Goal: Navigation & Orientation: Find specific page/section

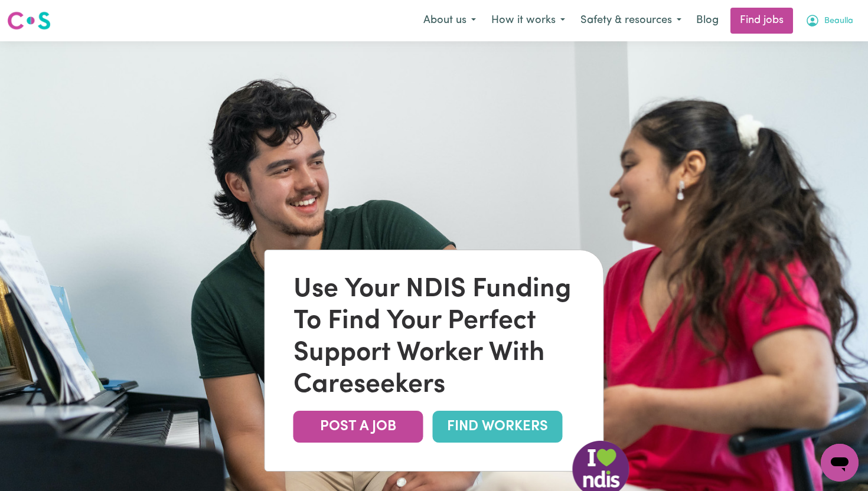
click at [840, 21] on span "Beaulla" at bounding box center [838, 21] width 29 height 13
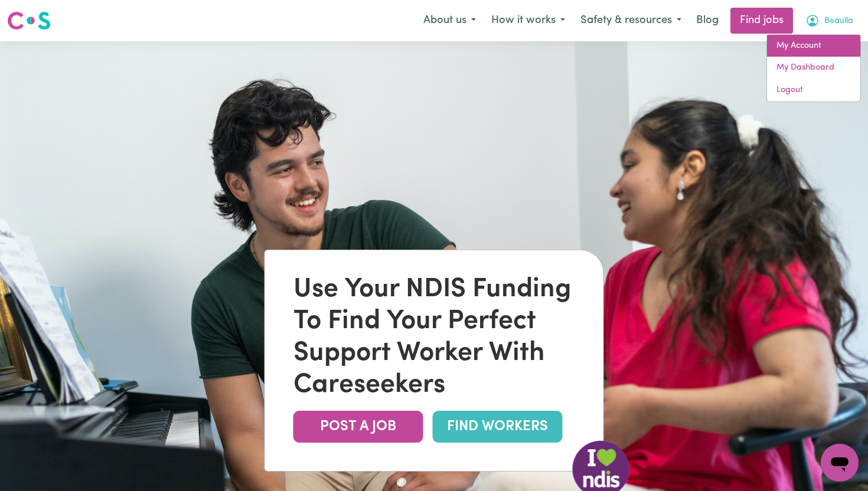
click at [813, 46] on link "My Account" at bounding box center [813, 46] width 93 height 22
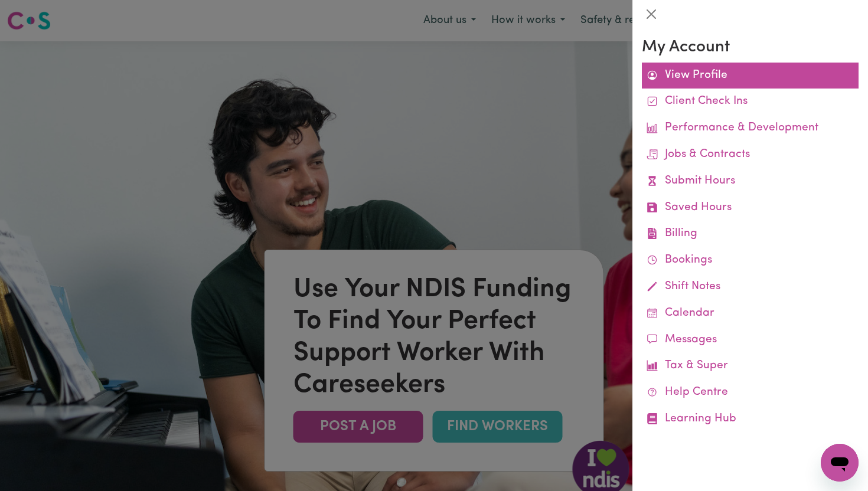
click at [727, 78] on link "View Profile" at bounding box center [750, 76] width 217 height 27
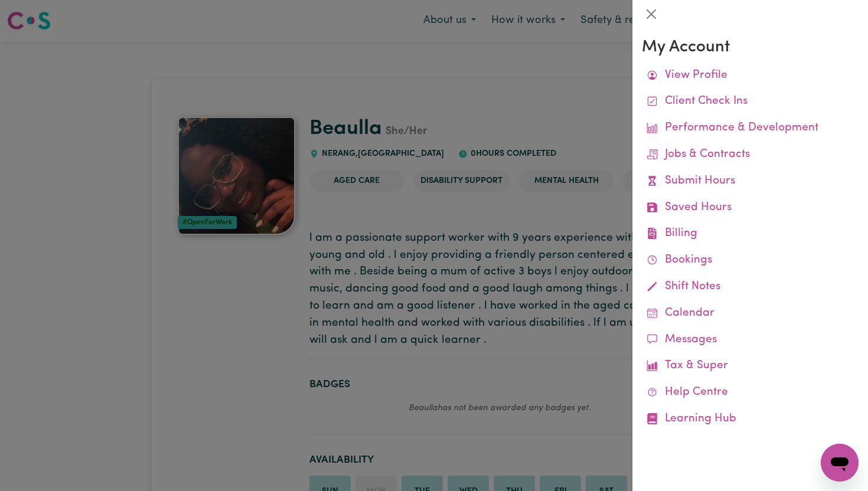
click at [576, 36] on div at bounding box center [434, 245] width 868 height 491
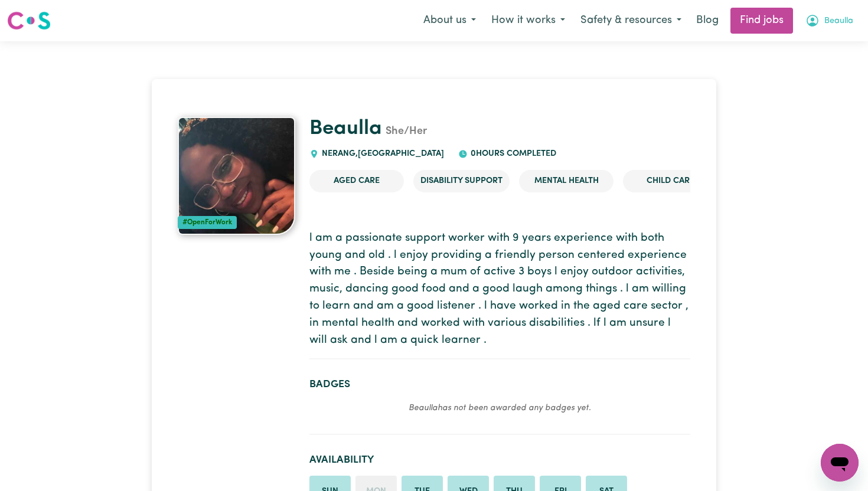
click at [824, 15] on span "Beaulla" at bounding box center [838, 21] width 29 height 13
click at [810, 67] on link "My Dashboard" at bounding box center [813, 68] width 93 height 22
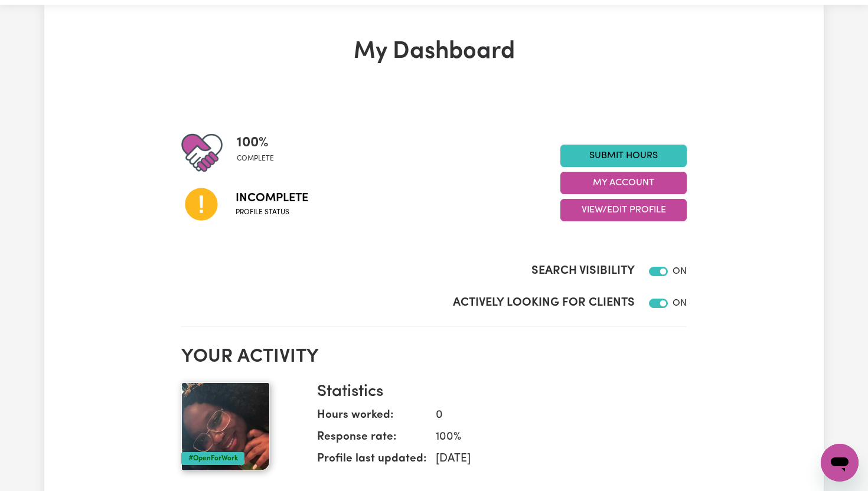
scroll to position [24, 0]
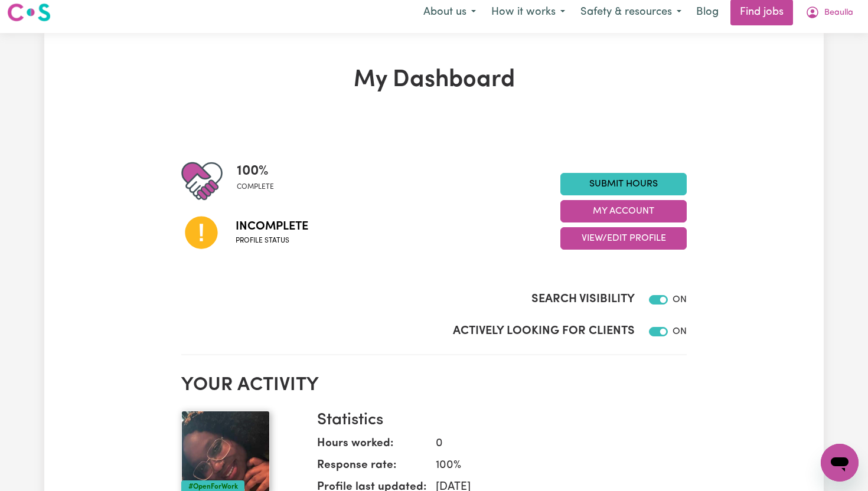
scroll to position [0, 0]
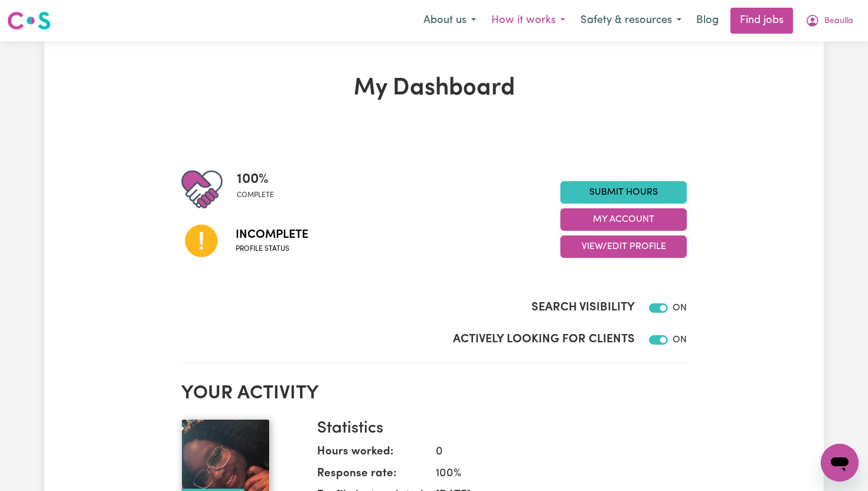
click at [536, 18] on button "How it works" at bounding box center [527, 20] width 89 height 25
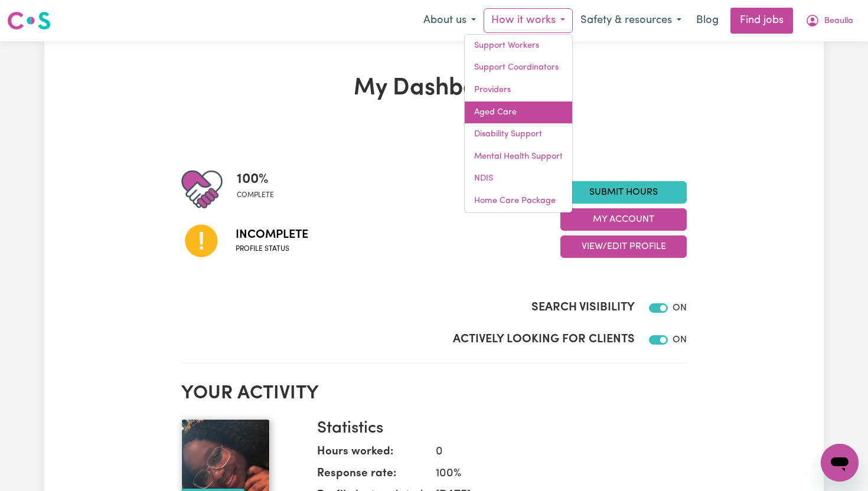
click at [510, 112] on link "Aged Care" at bounding box center [518, 113] width 107 height 22
